Goal: Information Seeking & Learning: Check status

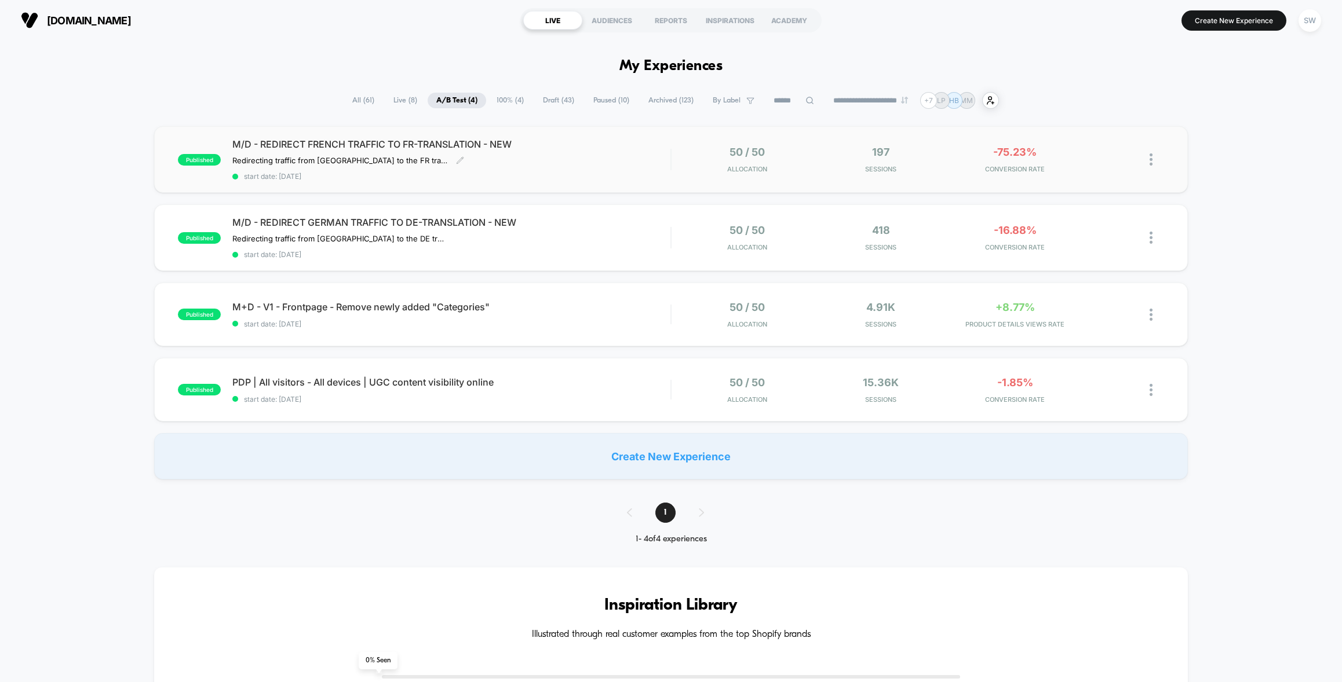
click at [654, 158] on div "M/D - REDIRECT FRENCH TRAFFIC TO FR-TRANSLATION - NEW Redirecting traffic from …" at bounding box center [451, 159] width 438 height 42
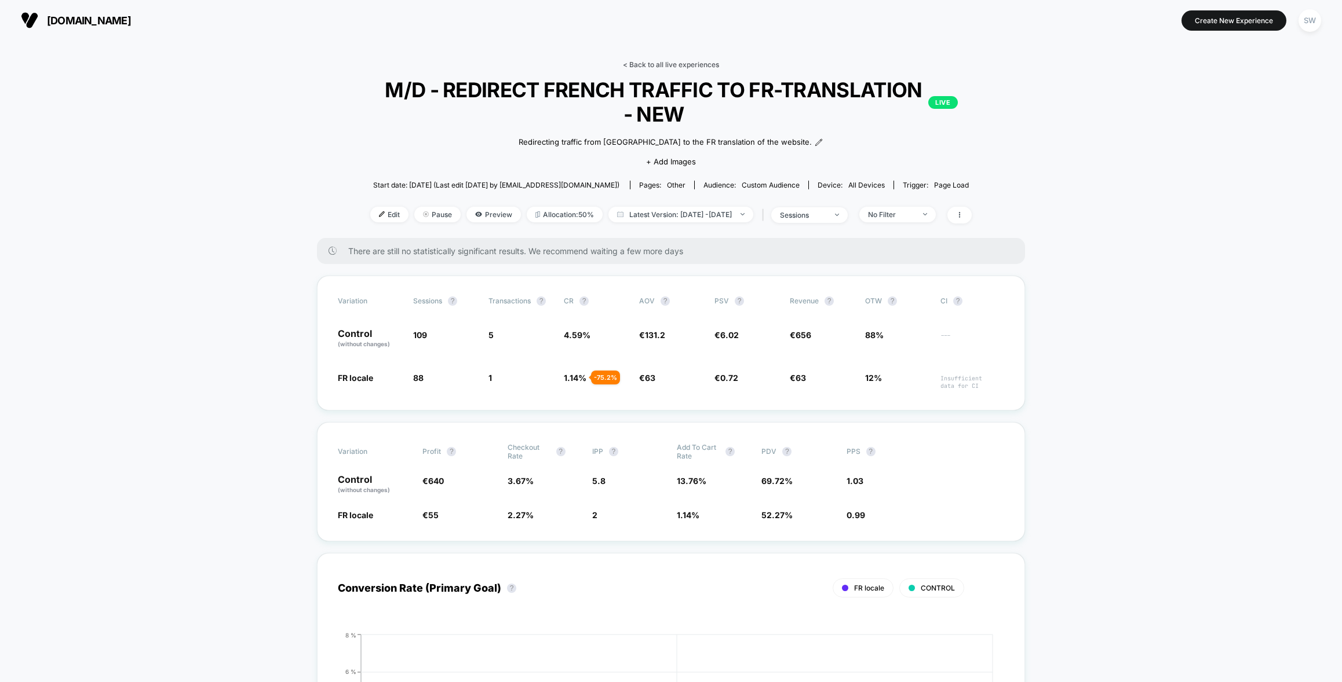
click at [684, 64] on link "< Back to all live experiences" at bounding box center [671, 64] width 96 height 9
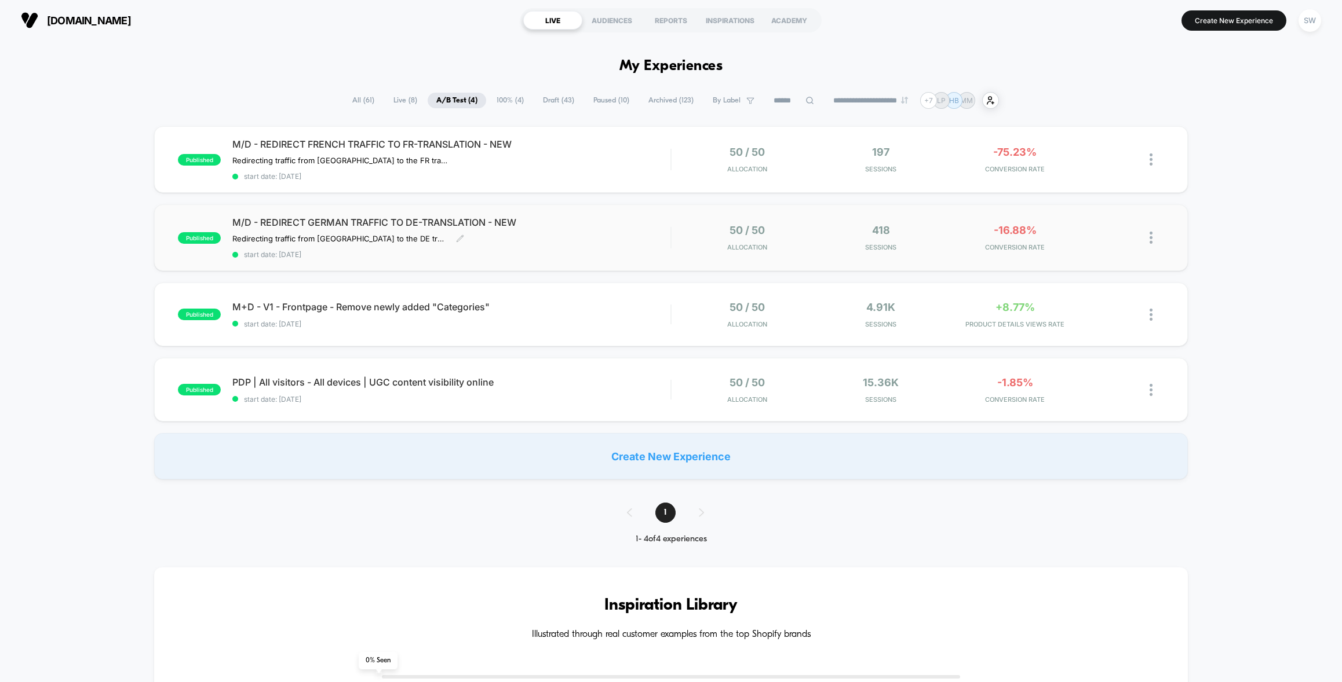
click at [660, 248] on div "M/D - REDIRECT GERMAN TRAFFIC TO DE-TRANSLATION - NEW Redirecting traffic from …" at bounding box center [451, 238] width 438 height 42
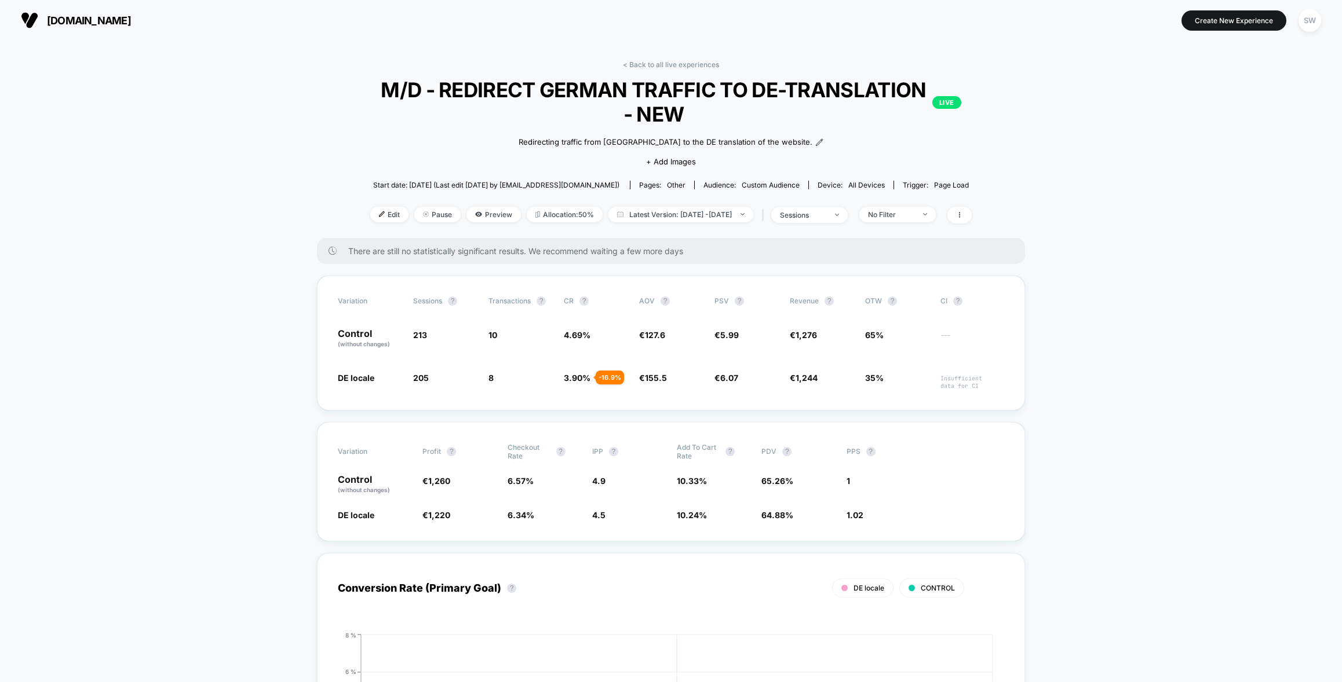
click at [663, 66] on link "< Back to all live experiences" at bounding box center [671, 64] width 96 height 9
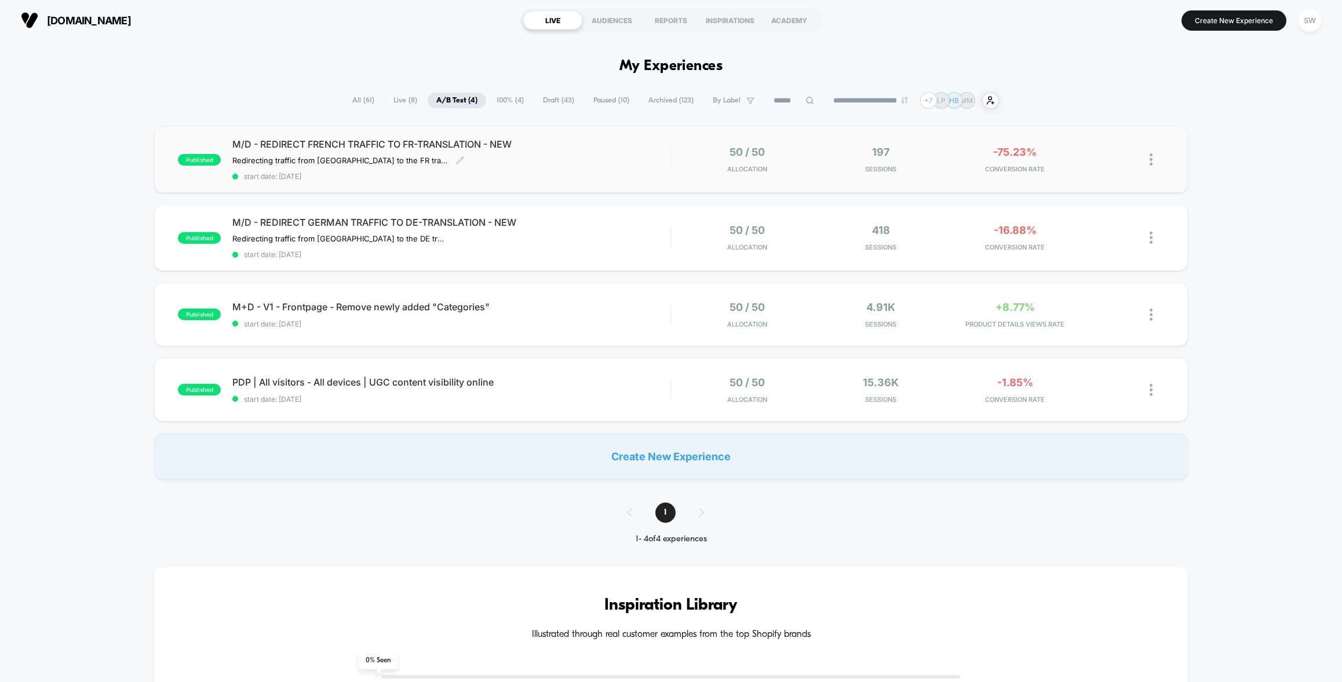
click at [565, 151] on div "M/D - REDIRECT FRENCH TRAFFIC TO FR-TRANSLATION - NEW Redirecting traffic from …" at bounding box center [451, 159] width 438 height 42
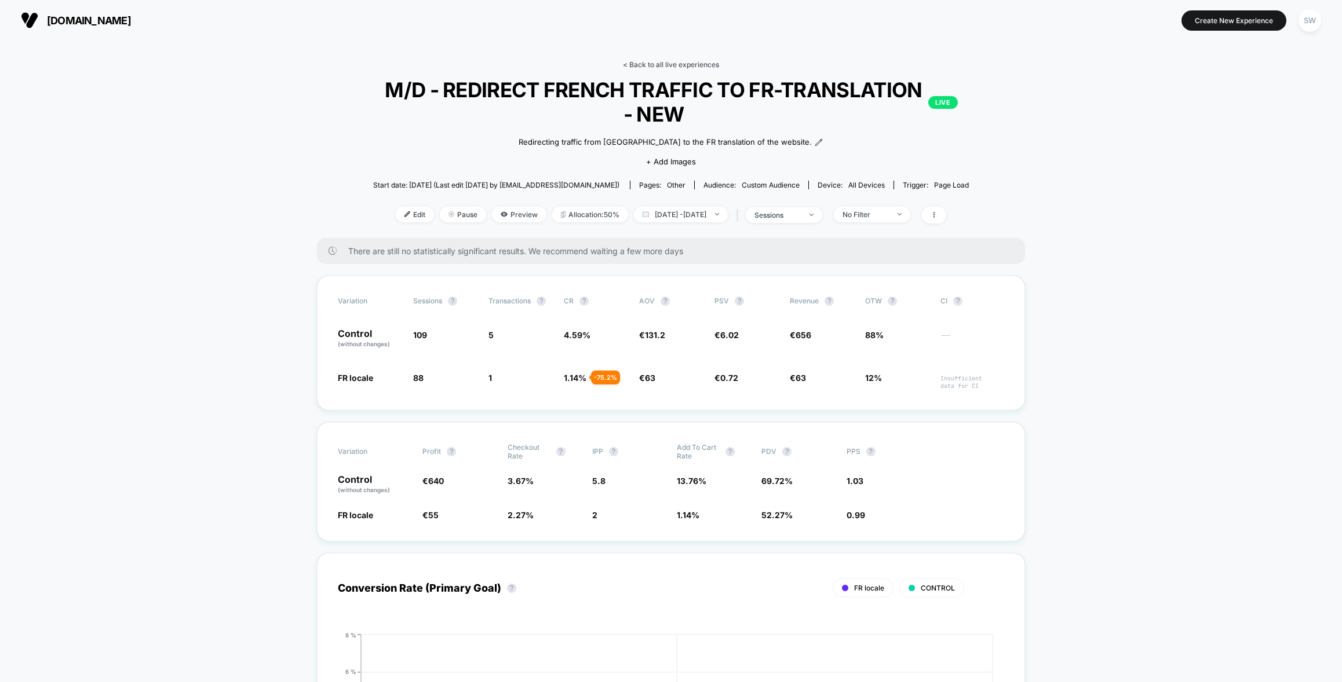
click at [642, 64] on link "< Back to all live experiences" at bounding box center [671, 64] width 96 height 9
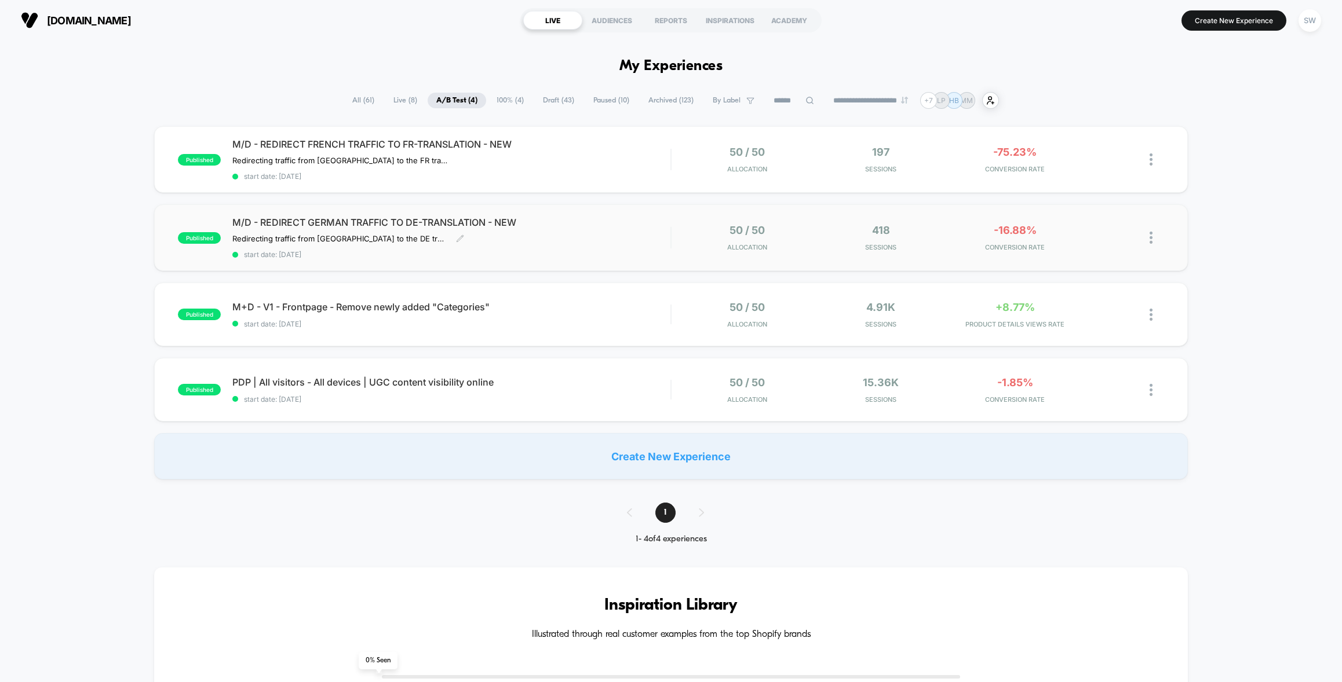
click at [620, 230] on div "M/D - REDIRECT GERMAN TRAFFIC TO DE-TRANSLATION - NEW Redirecting traffic from …" at bounding box center [451, 238] width 438 height 42
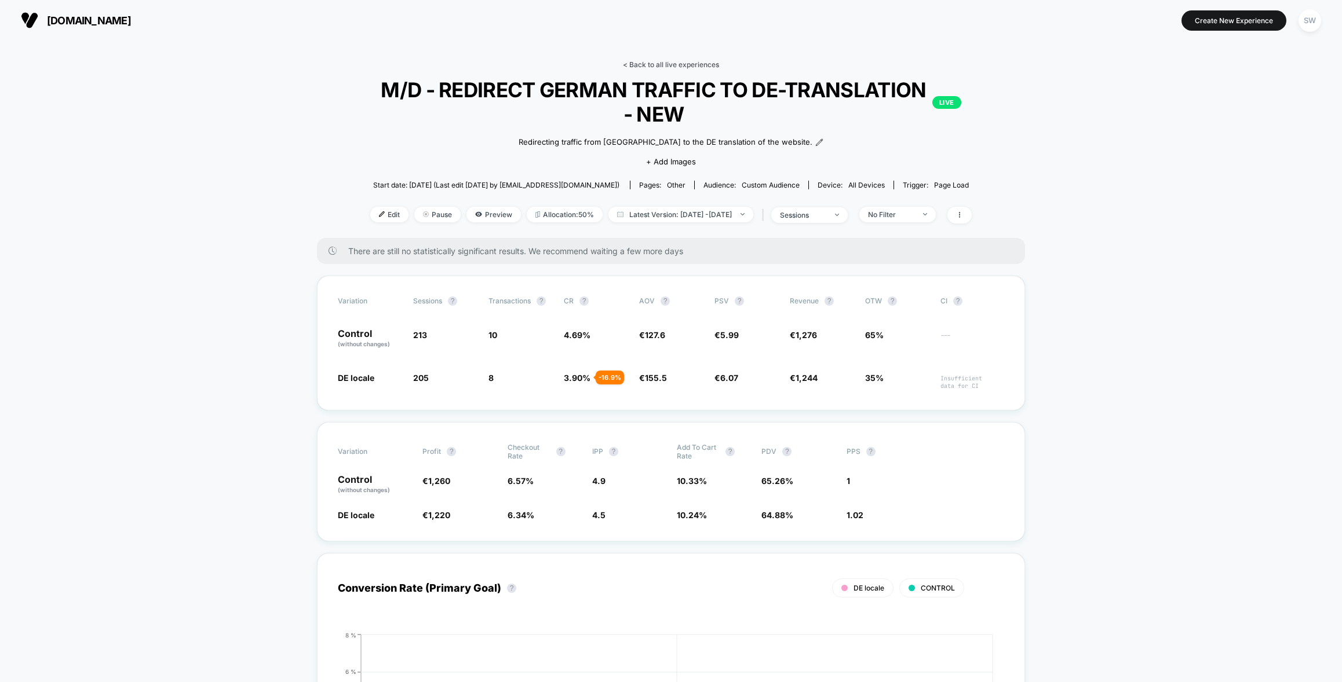
click at [656, 61] on link "< Back to all live experiences" at bounding box center [671, 64] width 96 height 9
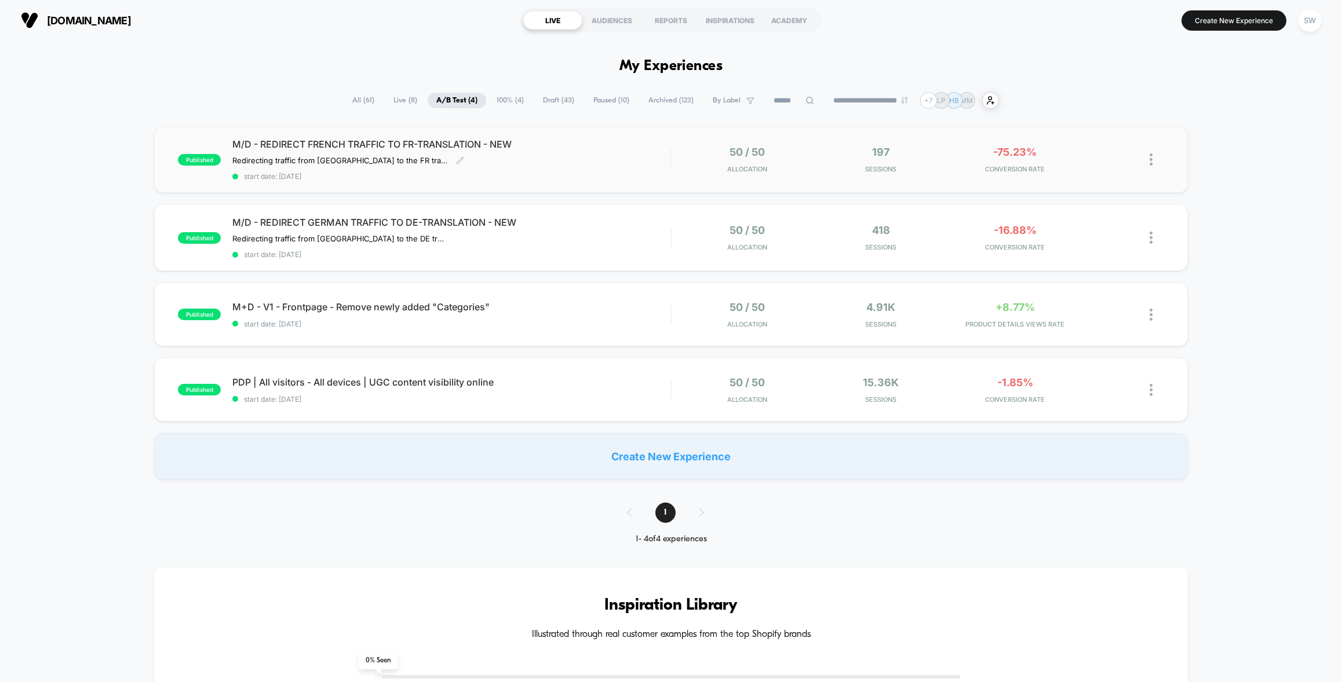
click at [628, 162] on div "M/D - REDIRECT FRENCH TRAFFIC TO FR-TRANSLATION - NEW Redirecting traffic from …" at bounding box center [451, 159] width 438 height 42
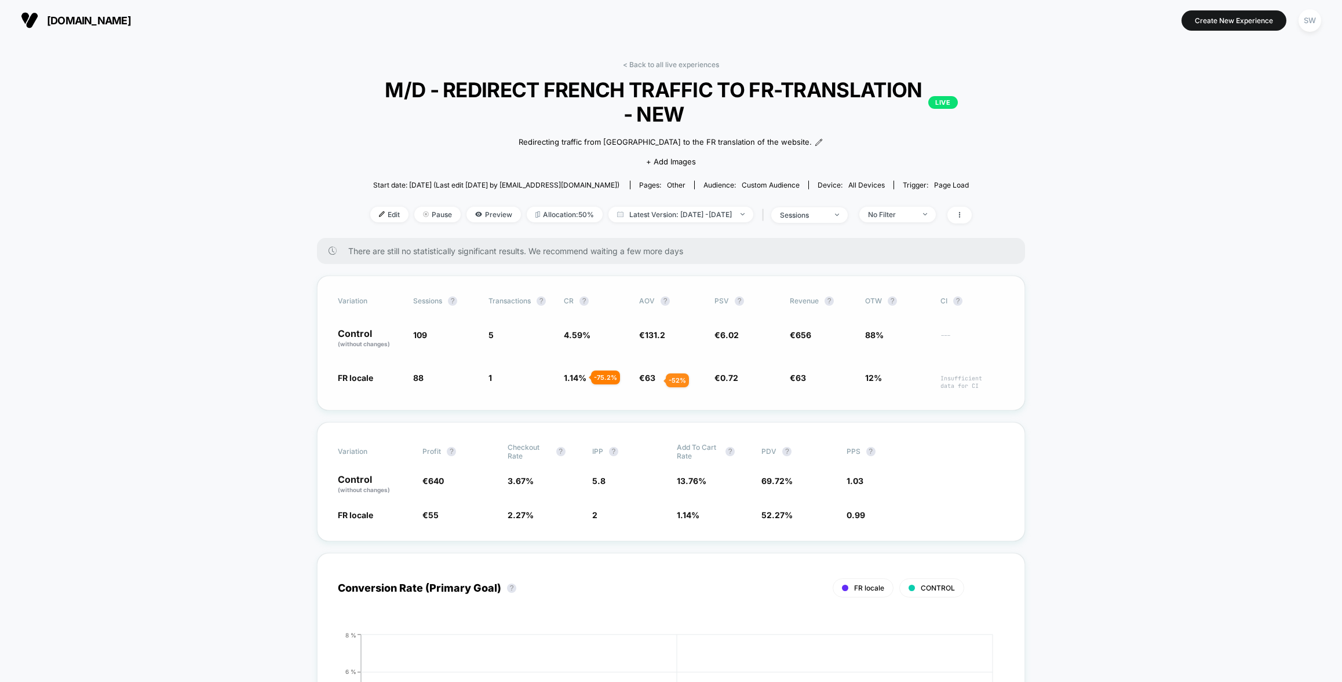
drag, startPoint x: 653, startPoint y: 331, endPoint x: 652, endPoint y: 381, distance: 49.8
click at [652, 381] on div "Variation Sessions ? Transactions ? CR ? AOV ? PSV ? Revenue ? OTW ? CI ? Contr…" at bounding box center [671, 343] width 708 height 135
click at [665, 64] on link "< Back to all live experiences" at bounding box center [671, 64] width 96 height 9
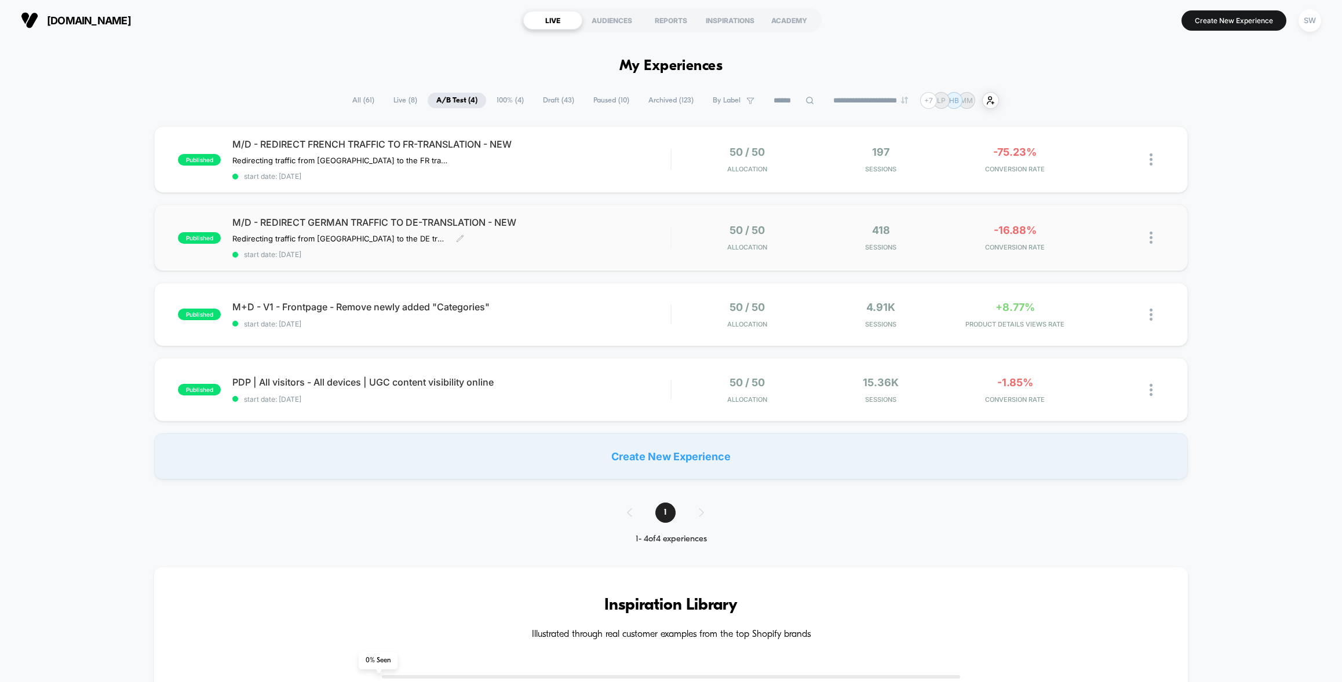
click at [657, 235] on div "M/D - REDIRECT GERMAN TRAFFIC TO DE-TRANSLATION - NEW Redirecting traffic from …" at bounding box center [451, 238] width 438 height 42
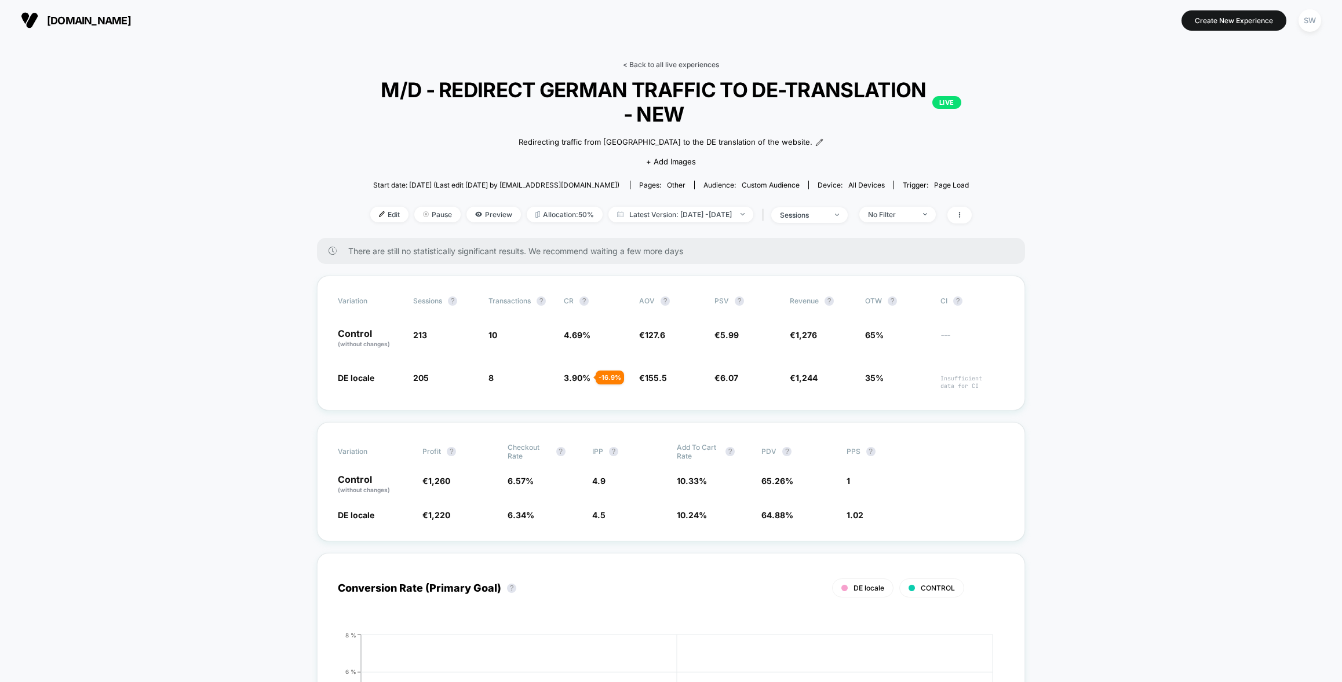
click at [646, 63] on link "< Back to all live experiences" at bounding box center [671, 64] width 96 height 9
